Goal: Task Accomplishment & Management: Complete application form

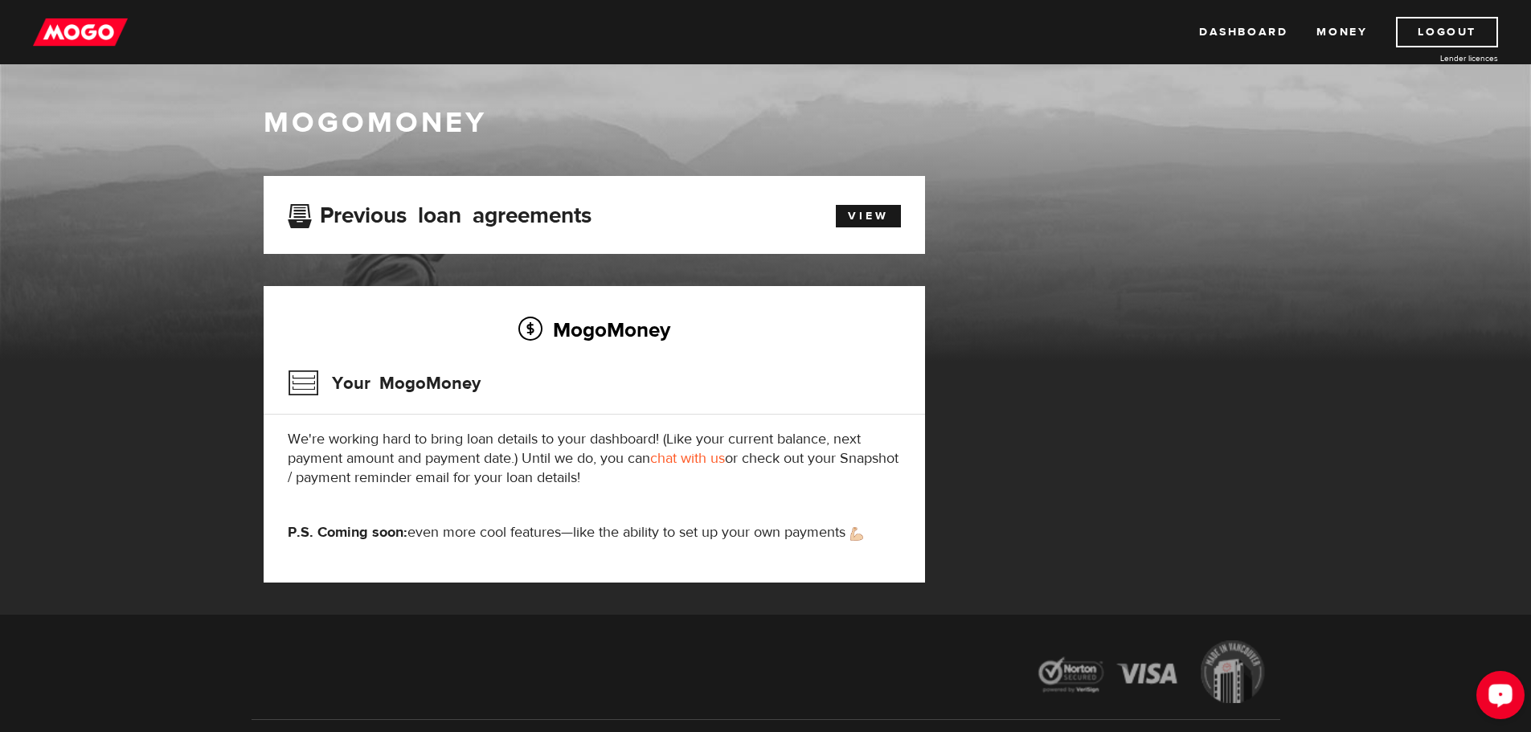
click at [1501, 699] on icon "Open LiveChat chat widget" at bounding box center [1500, 695] width 15 height 10
click at [1221, 36] on link "Dashboard" at bounding box center [1243, 32] width 88 height 31
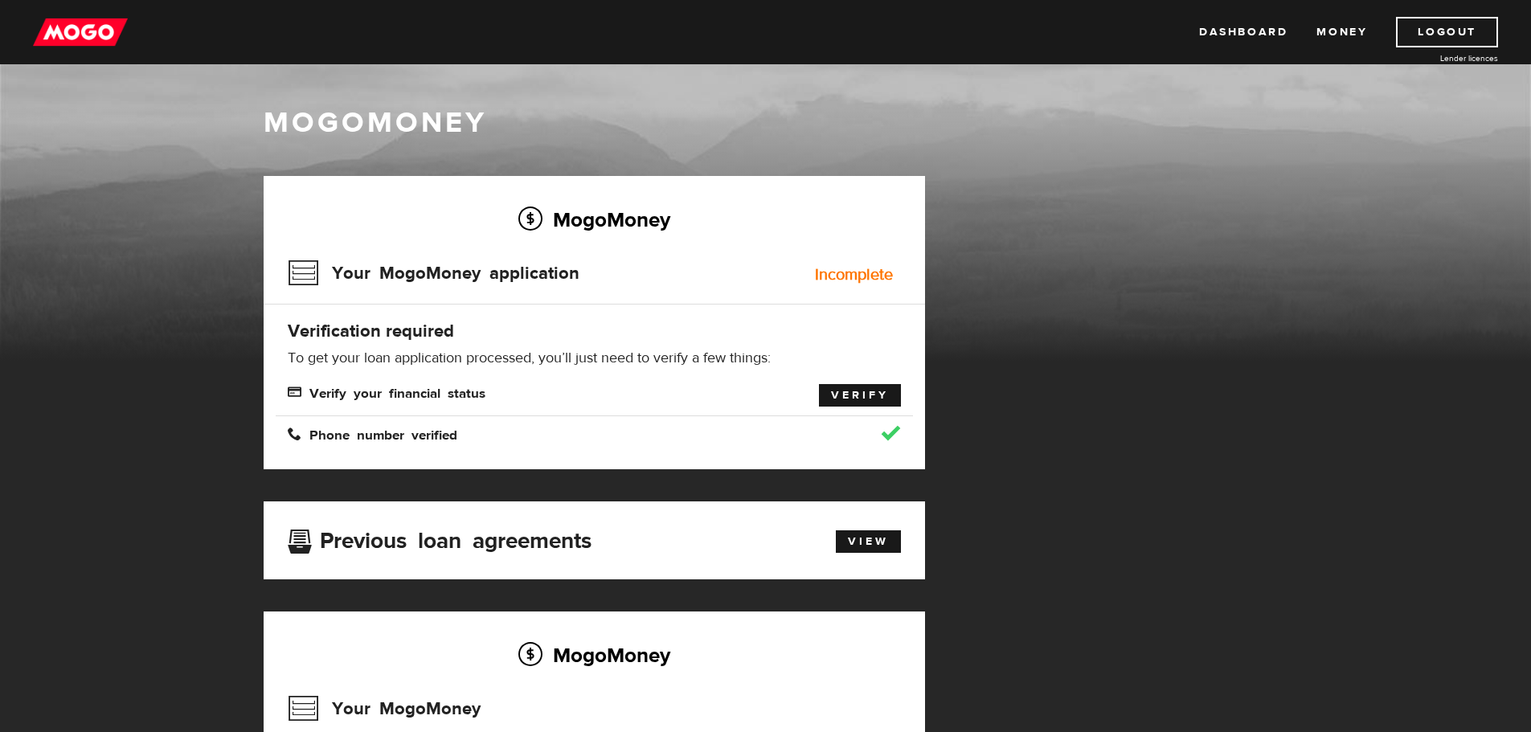
click at [858, 400] on link "Verify" at bounding box center [860, 395] width 82 height 23
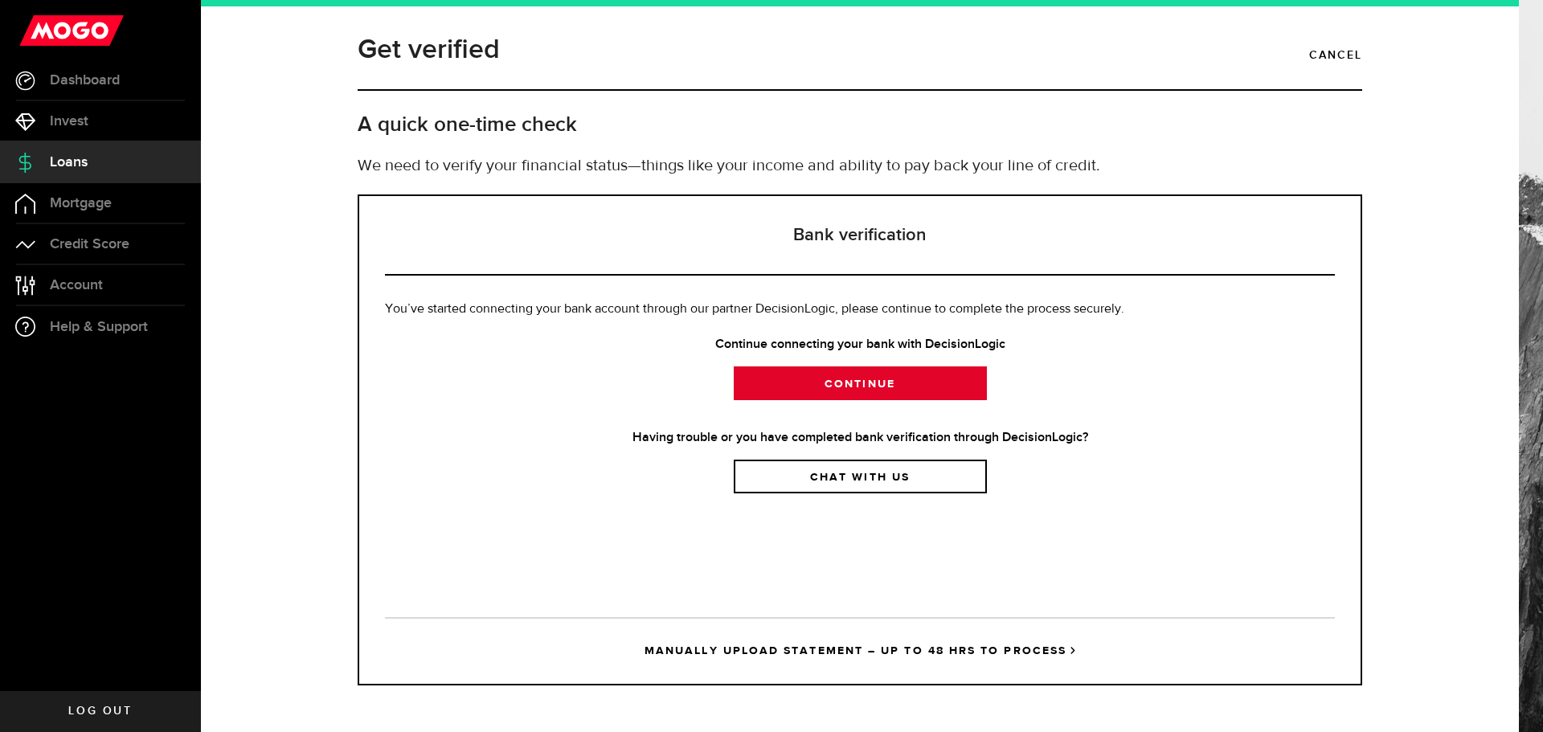
click at [880, 385] on link "Continue" at bounding box center [860, 384] width 253 height 34
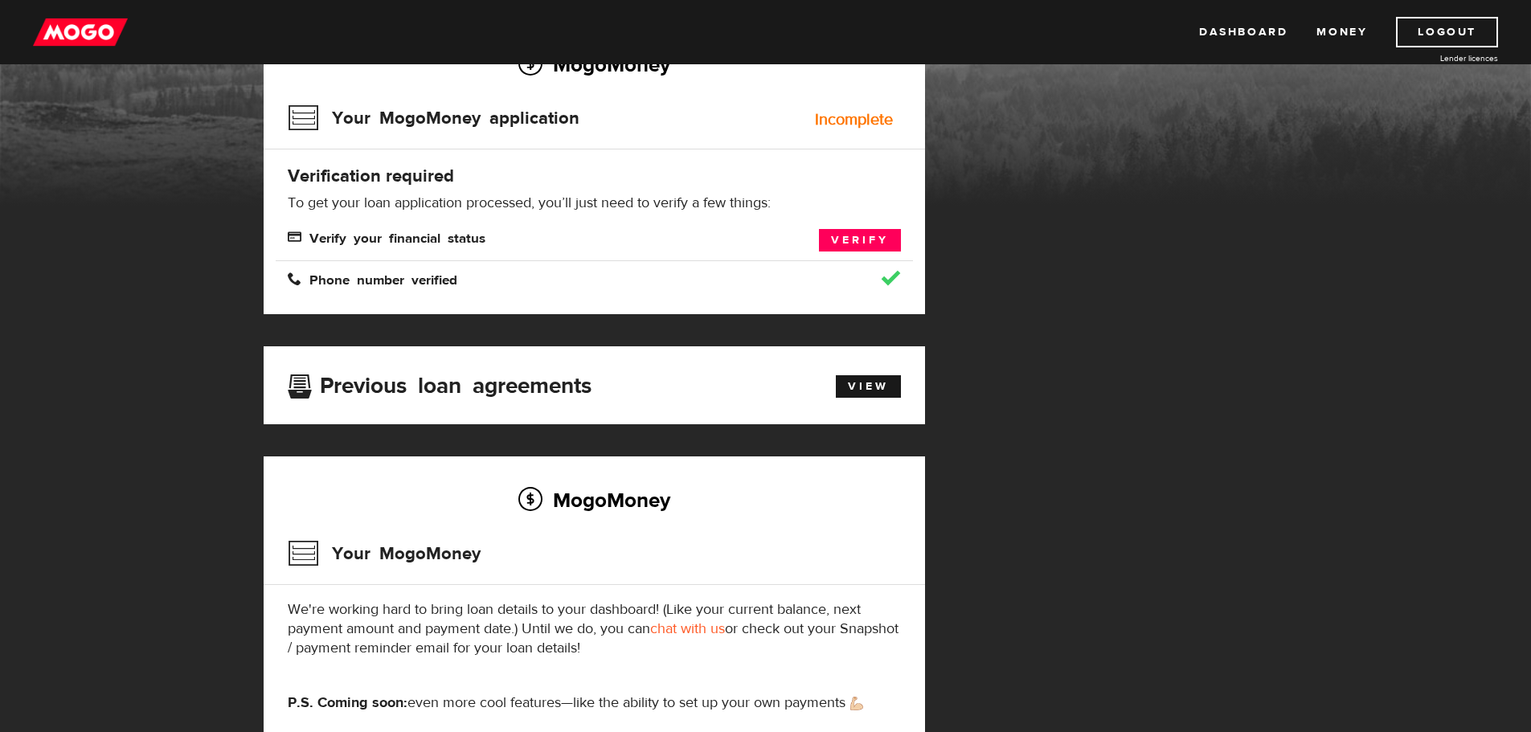
scroll to position [142, 0]
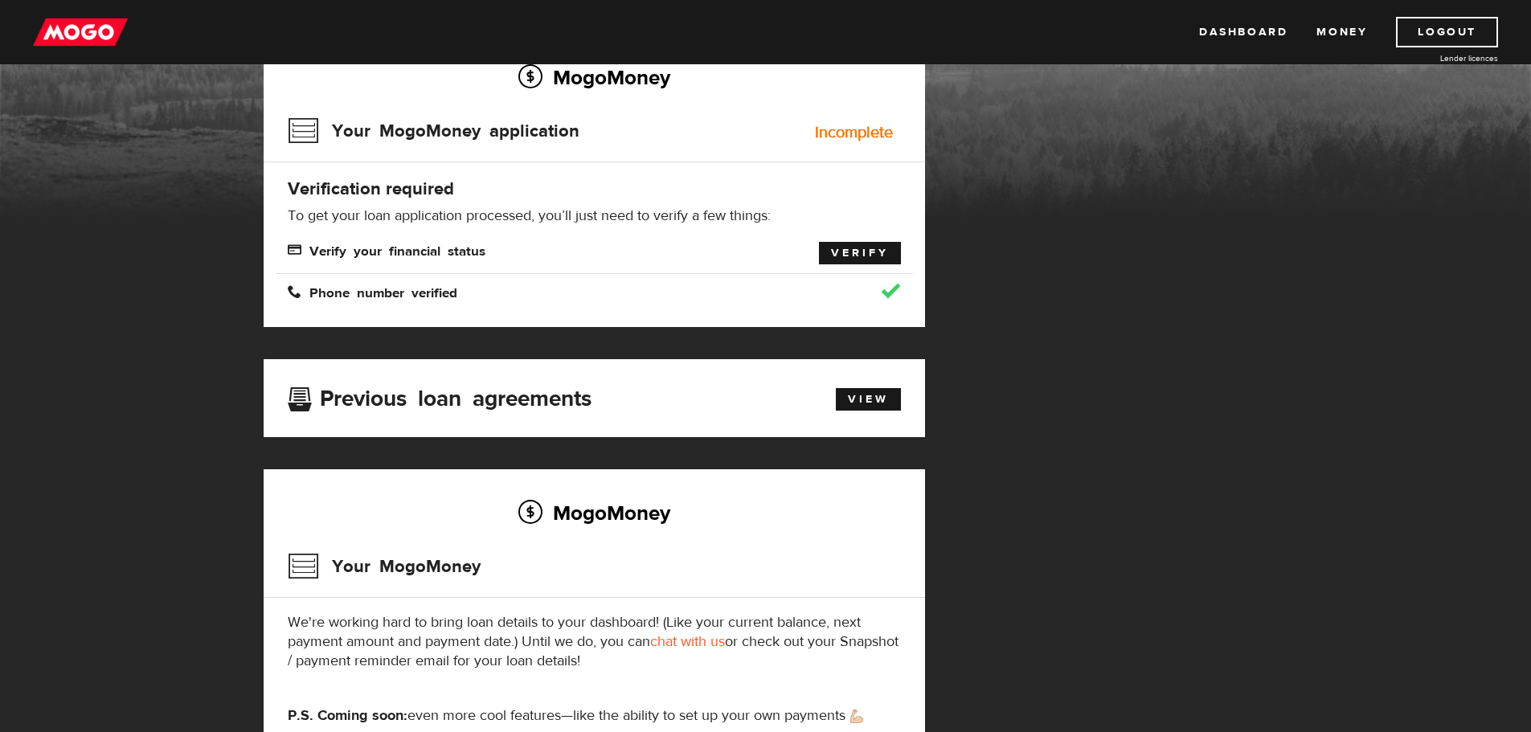
click at [846, 258] on link "Verify" at bounding box center [860, 253] width 82 height 23
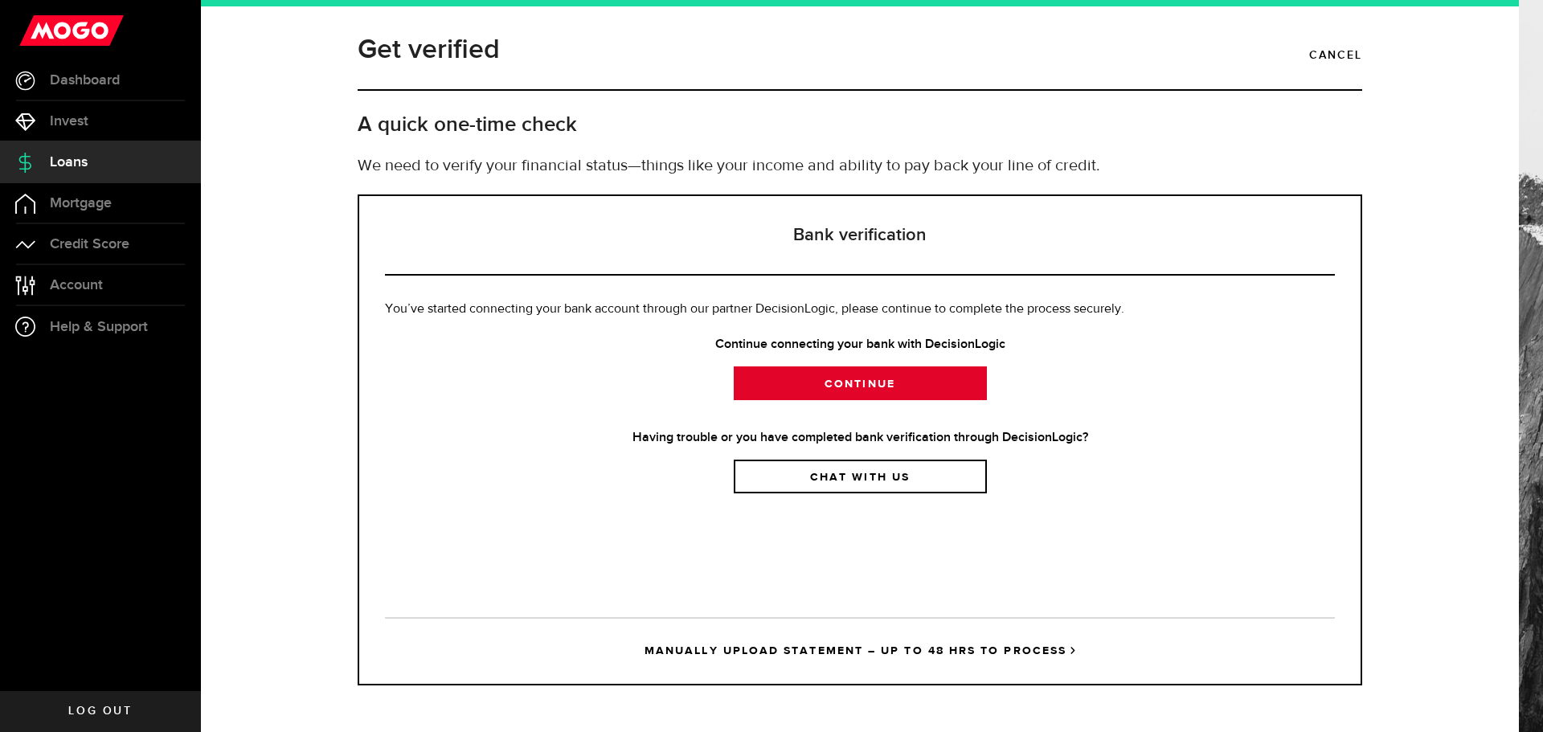
click at [905, 387] on link "Continue" at bounding box center [860, 384] width 253 height 34
